Goal: Use online tool/utility: Utilize a website feature to perform a specific function

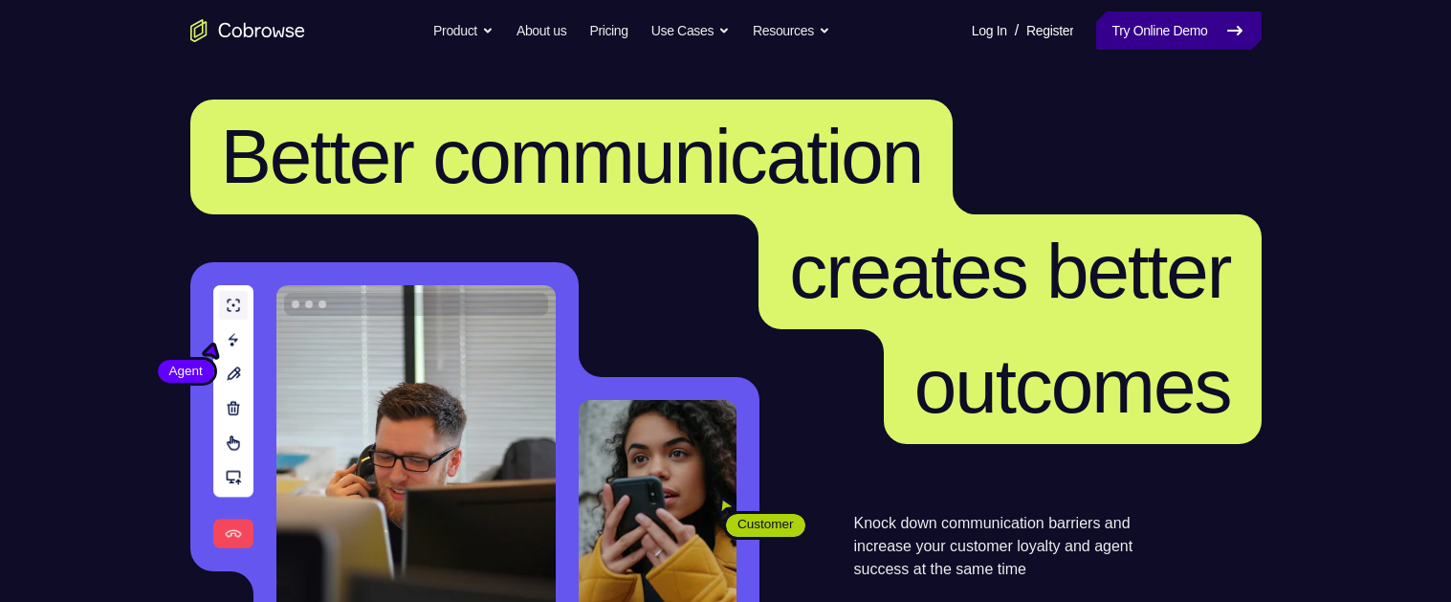
click at [1193, 25] on link "Try Online Demo" at bounding box center [1178, 30] width 165 height 38
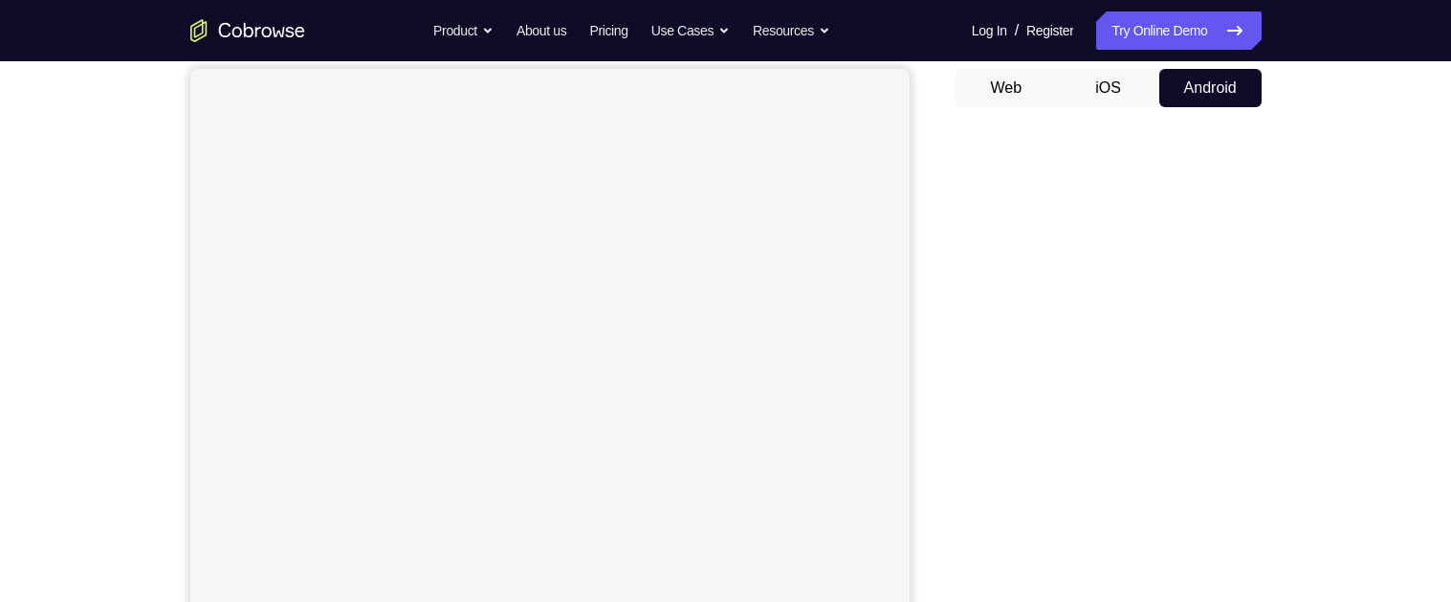
scroll to position [178, 0]
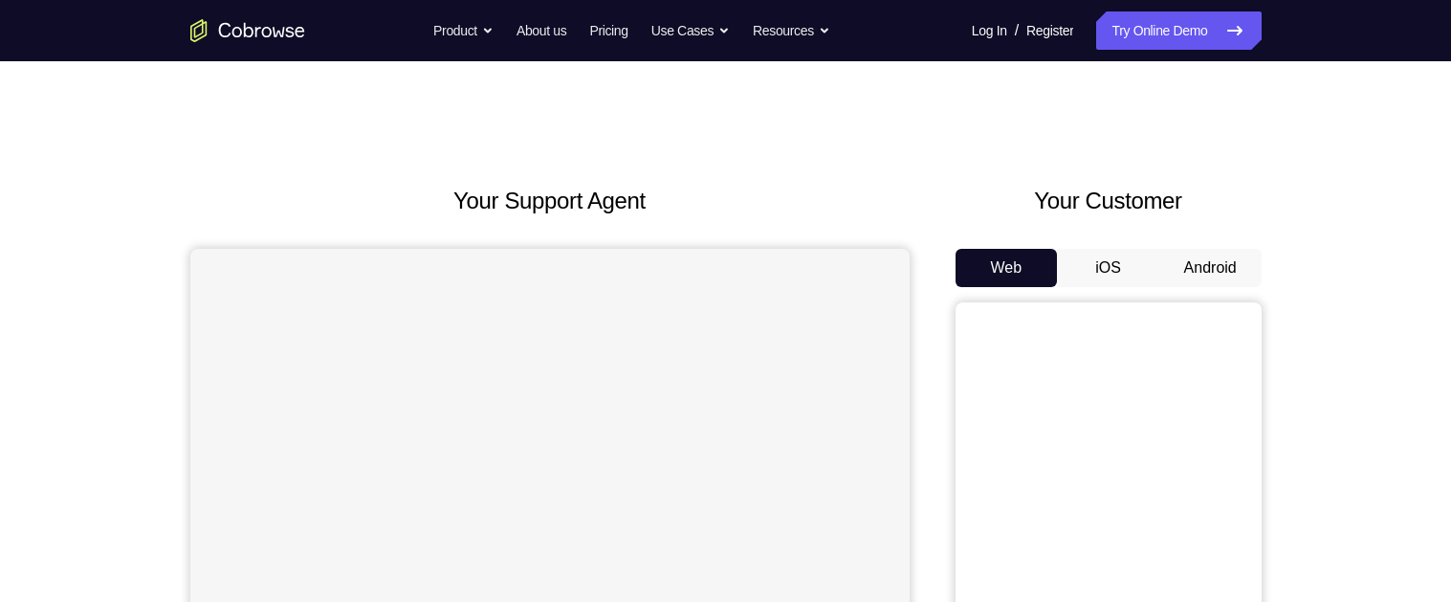
click at [1223, 268] on button "Android" at bounding box center [1210, 268] width 102 height 38
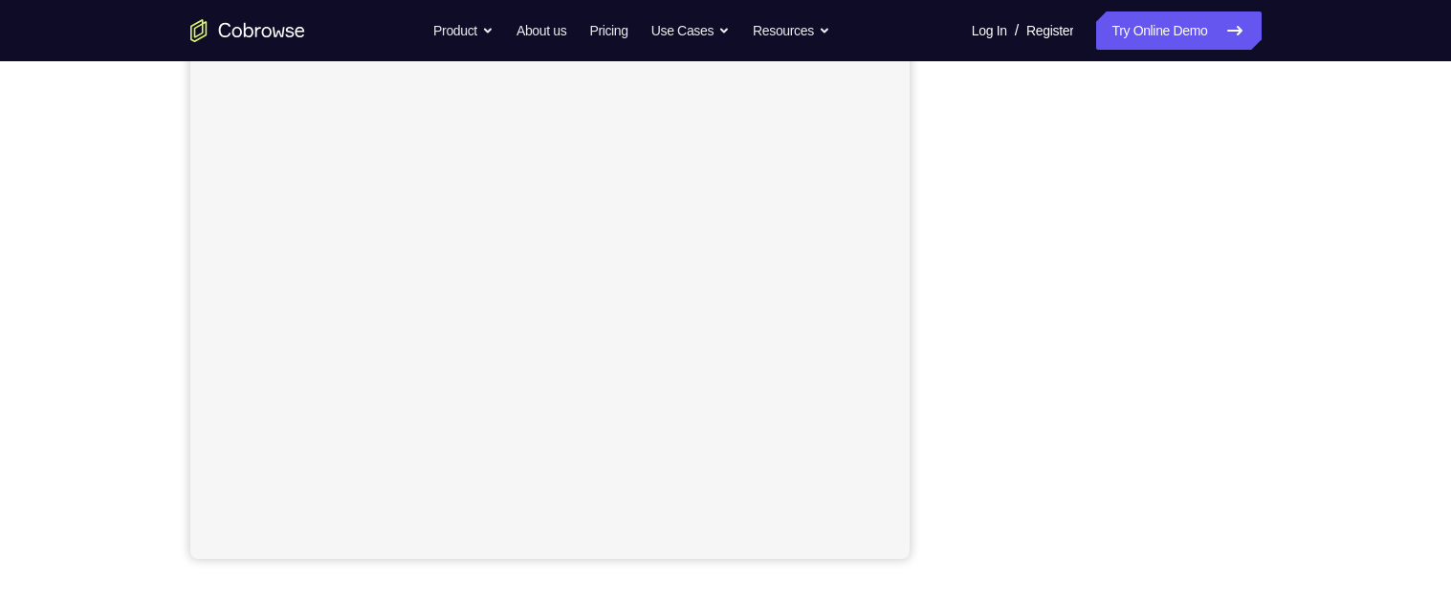
scroll to position [330, 0]
